Goal: Task Accomplishment & Management: Complete application form

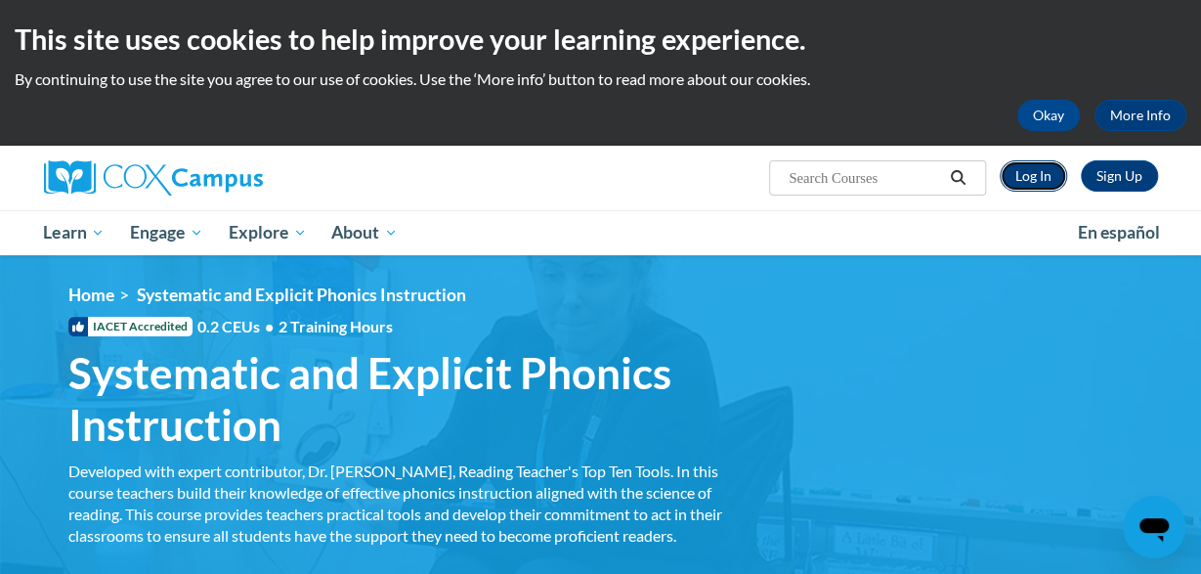
click at [1026, 179] on link "Log In" at bounding box center [1033, 175] width 67 height 31
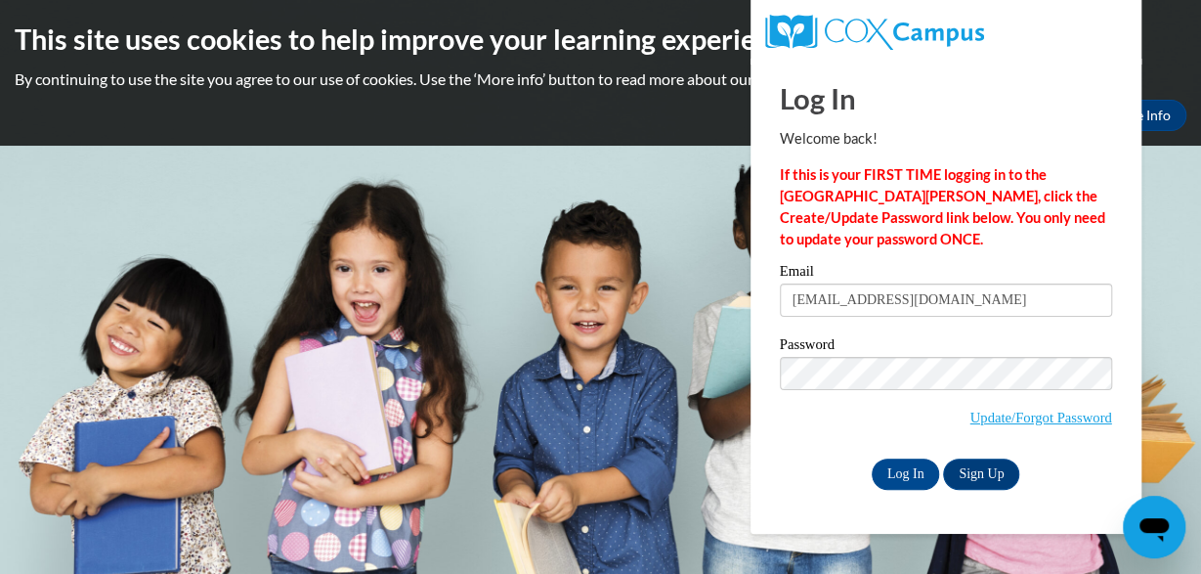
type input "pudu@my.waketech.edu"
click at [872, 458] on input "Log In" at bounding box center [906, 473] width 68 height 31
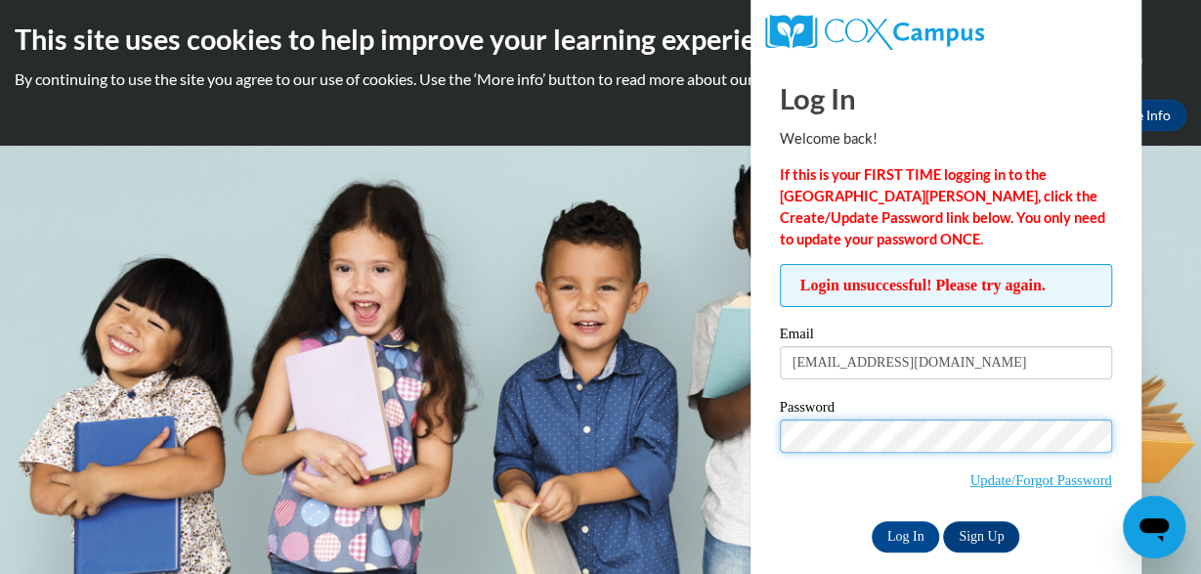
click at [872, 521] on input "Log In" at bounding box center [906, 536] width 68 height 31
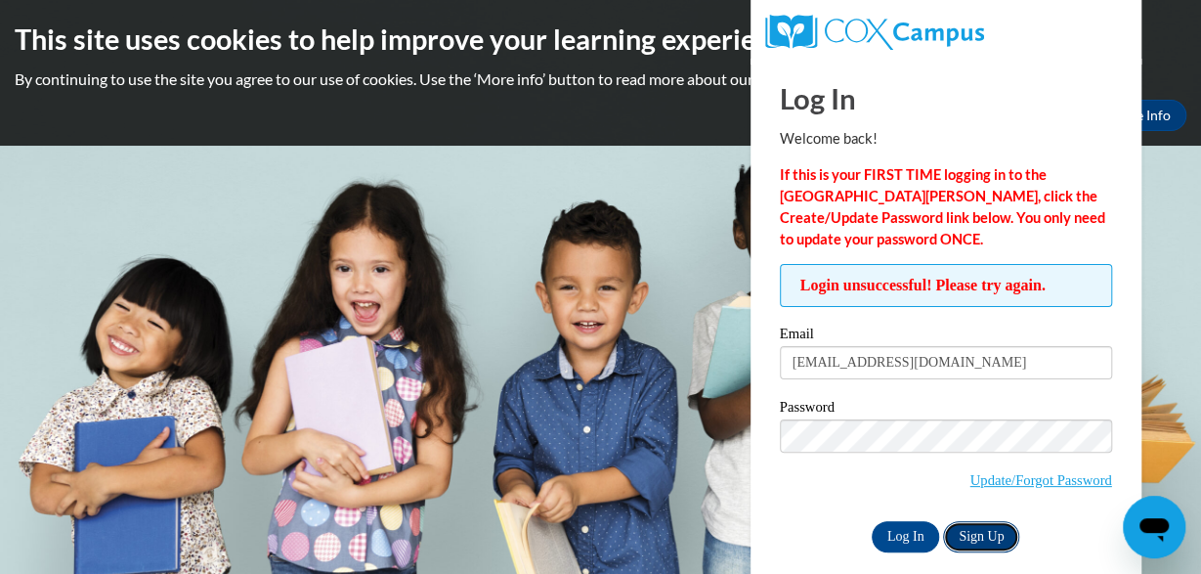
click at [968, 531] on link "Sign Up" at bounding box center [981, 536] width 76 height 31
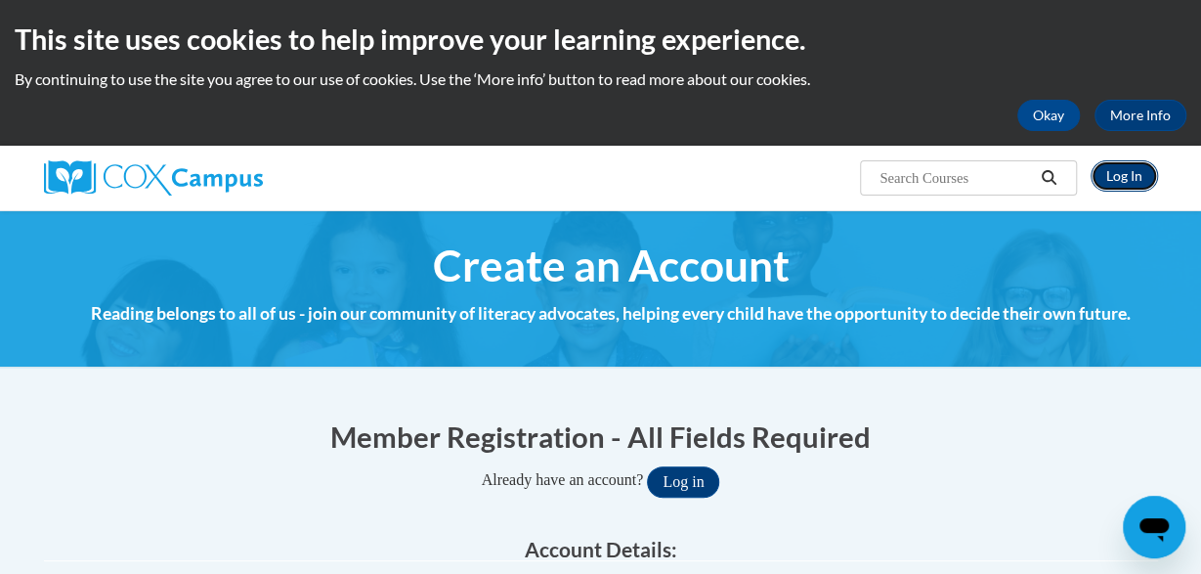
click at [1124, 165] on link "Log In" at bounding box center [1124, 175] width 67 height 31
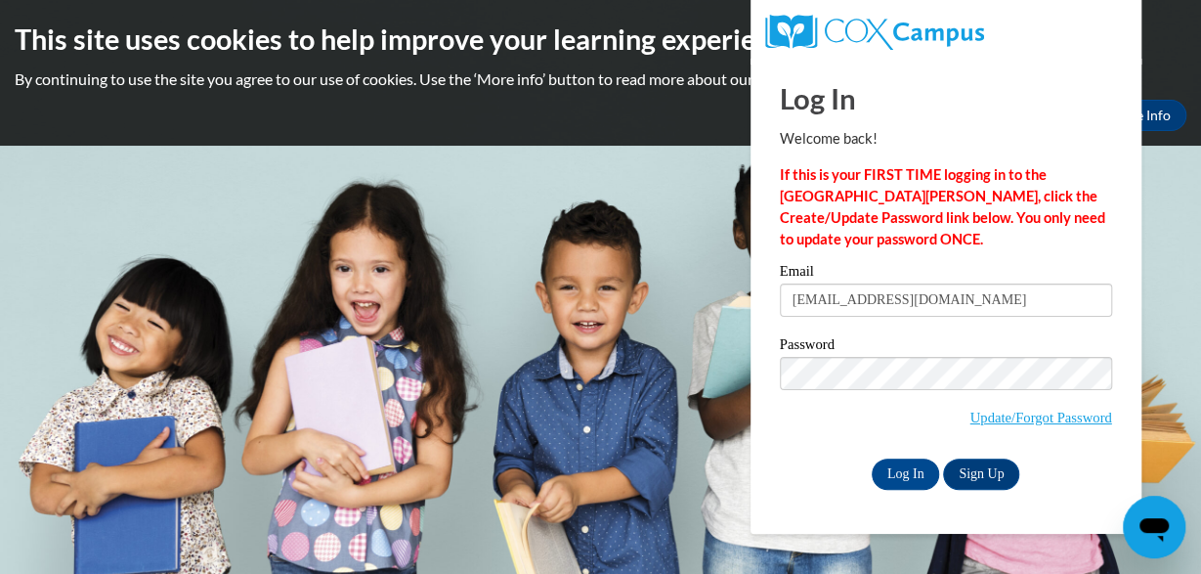
type input "patriciaudu121@gmail.com"
click at [872, 458] on input "Log In" at bounding box center [906, 473] width 68 height 31
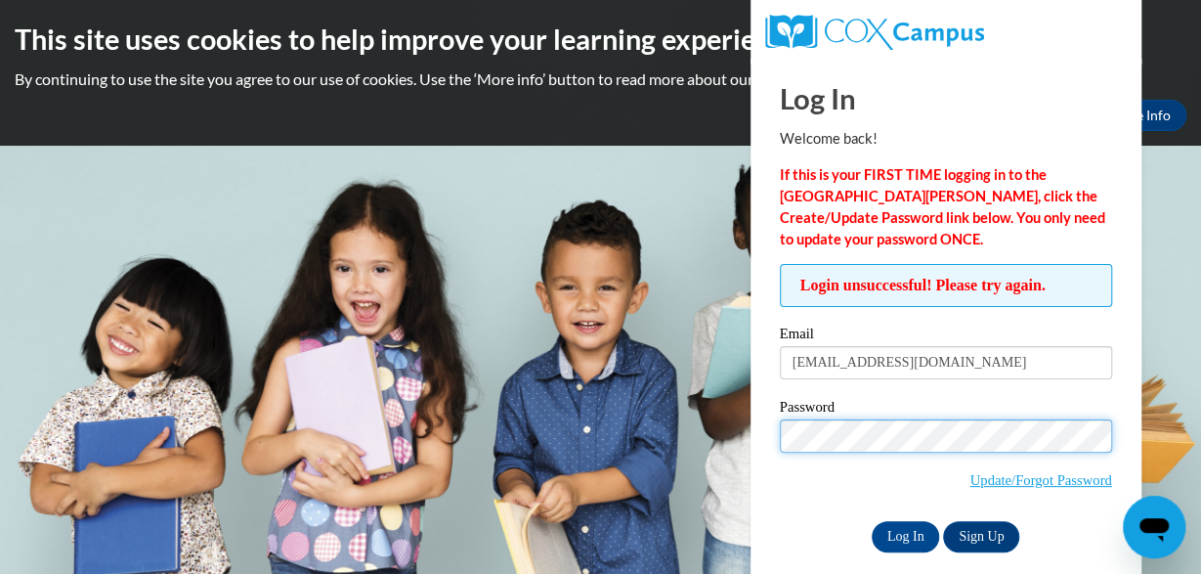
click at [872, 521] on input "Log In" at bounding box center [906, 536] width 68 height 31
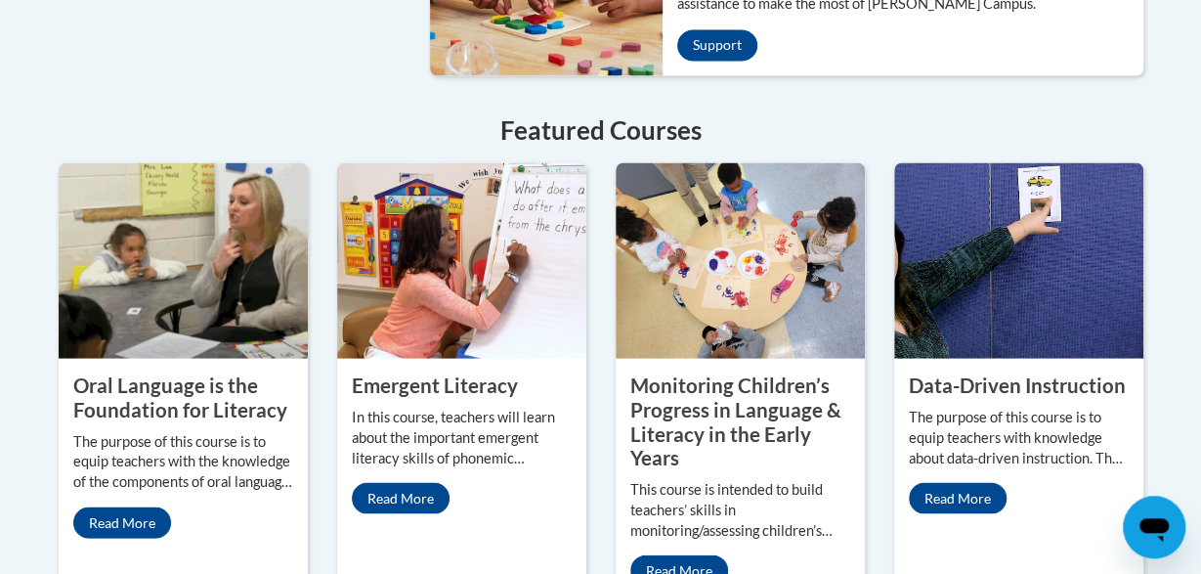
scroll to position [1734, 0]
